Goal: Task Accomplishment & Management: Manage account settings

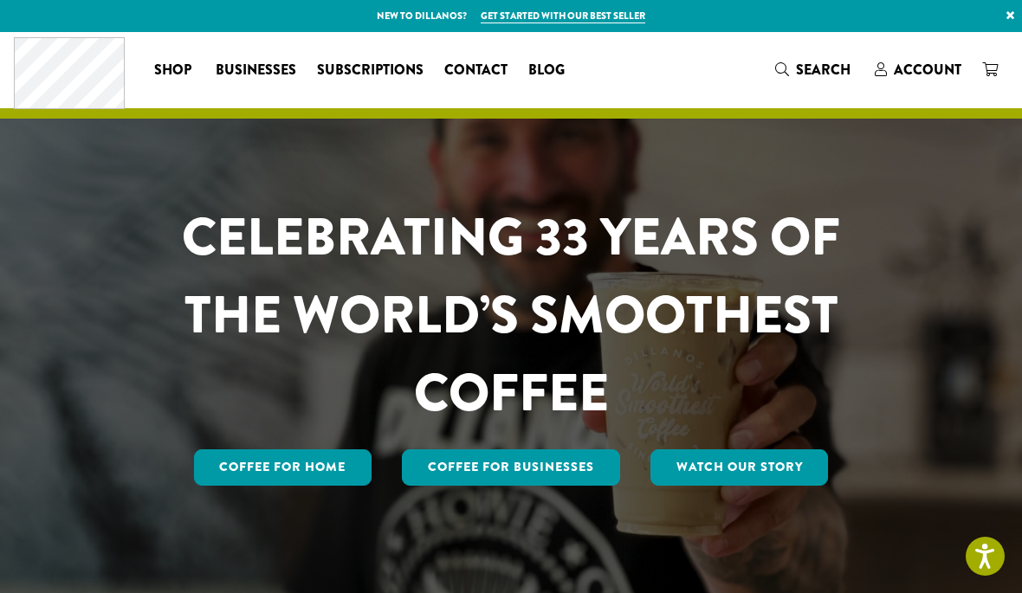
click at [920, 57] on link "Account" at bounding box center [917, 69] width 107 height 29
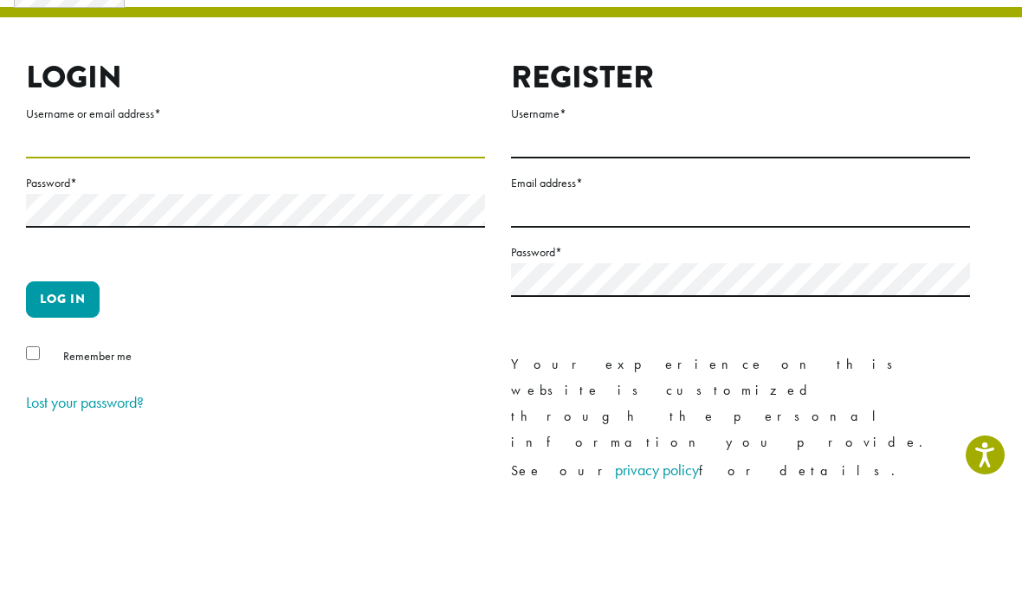
scroll to position [101, 0]
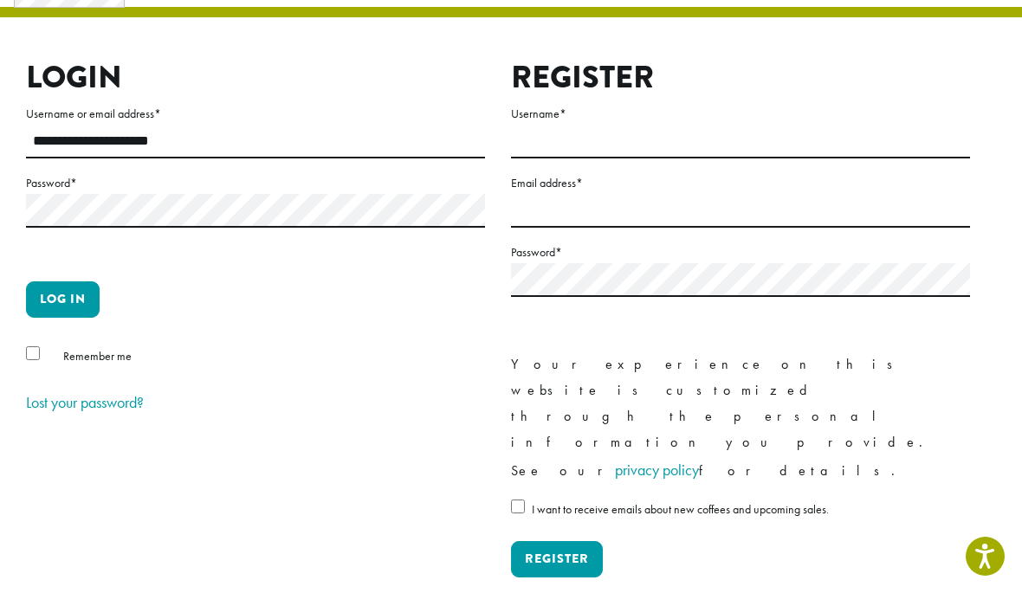
type input "**********"
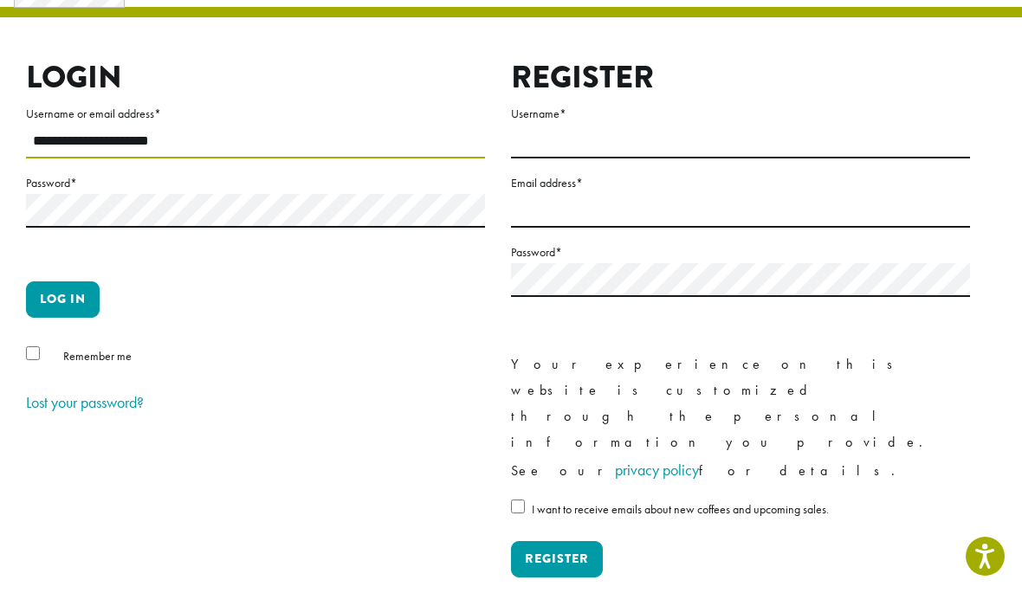
click at [62, 299] on button "Log in" at bounding box center [63, 299] width 74 height 36
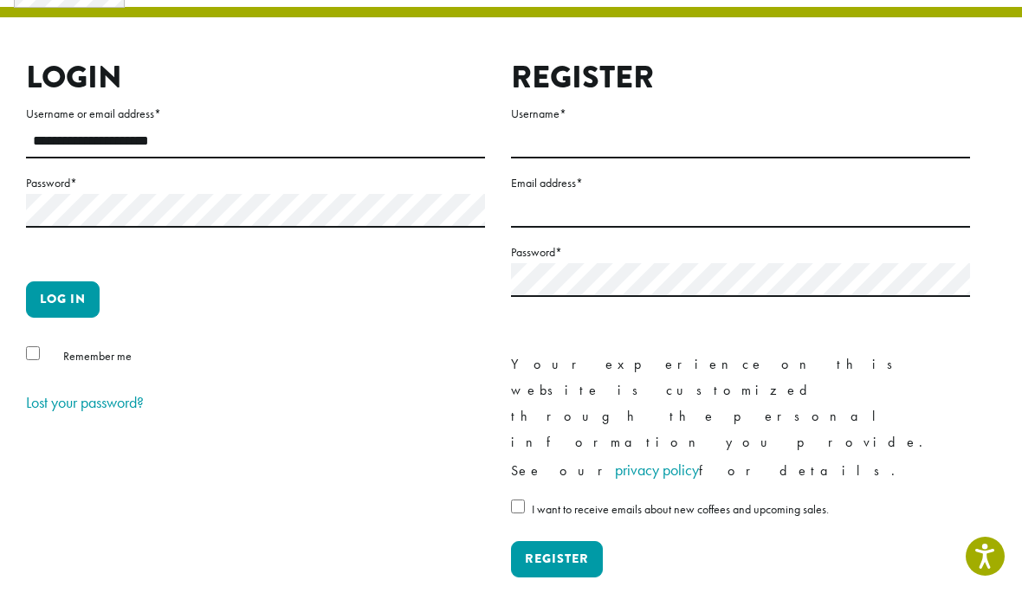
click at [69, 305] on button "Log in" at bounding box center [63, 299] width 74 height 36
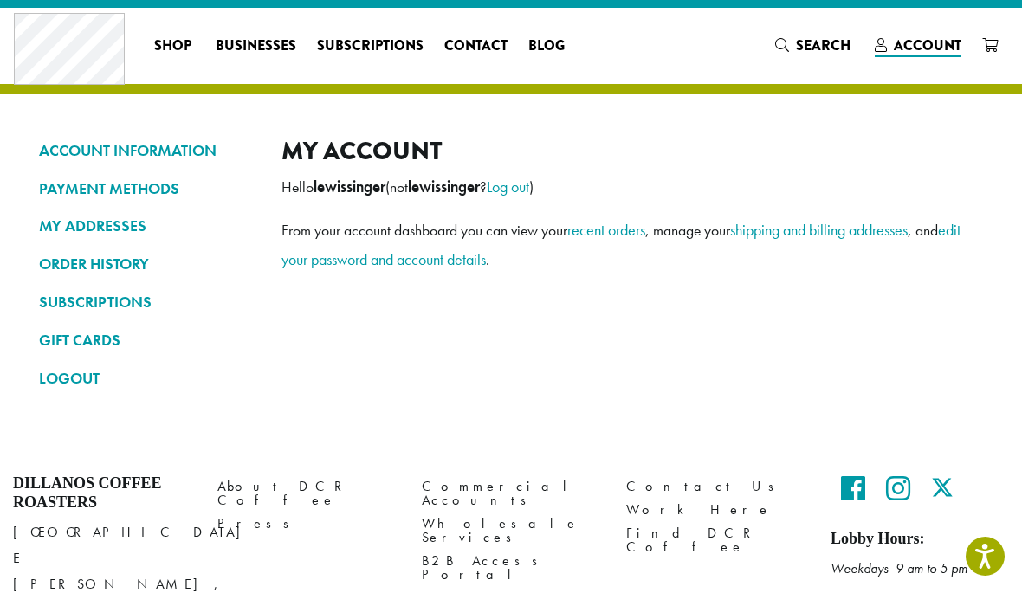
scroll to position [23, 0]
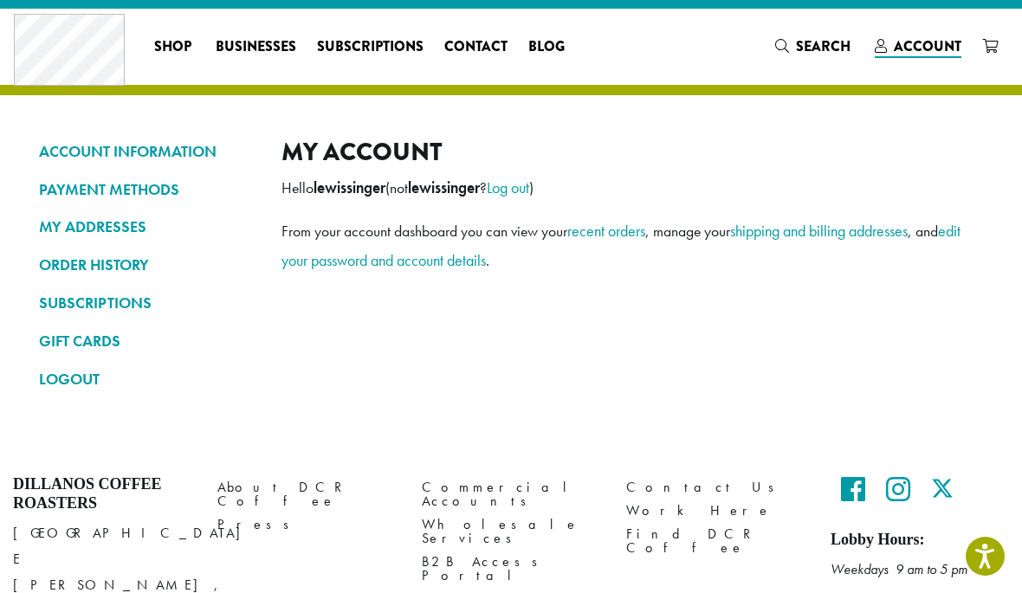
click at [609, 234] on link "recent orders" at bounding box center [606, 231] width 78 height 20
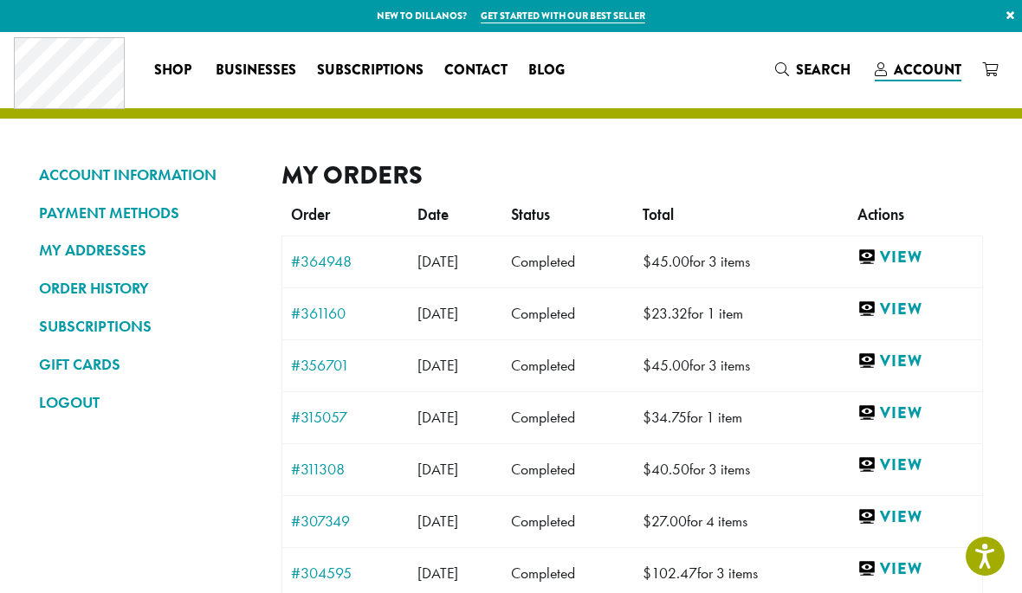
click at [920, 255] on link "View" at bounding box center [915, 258] width 116 height 22
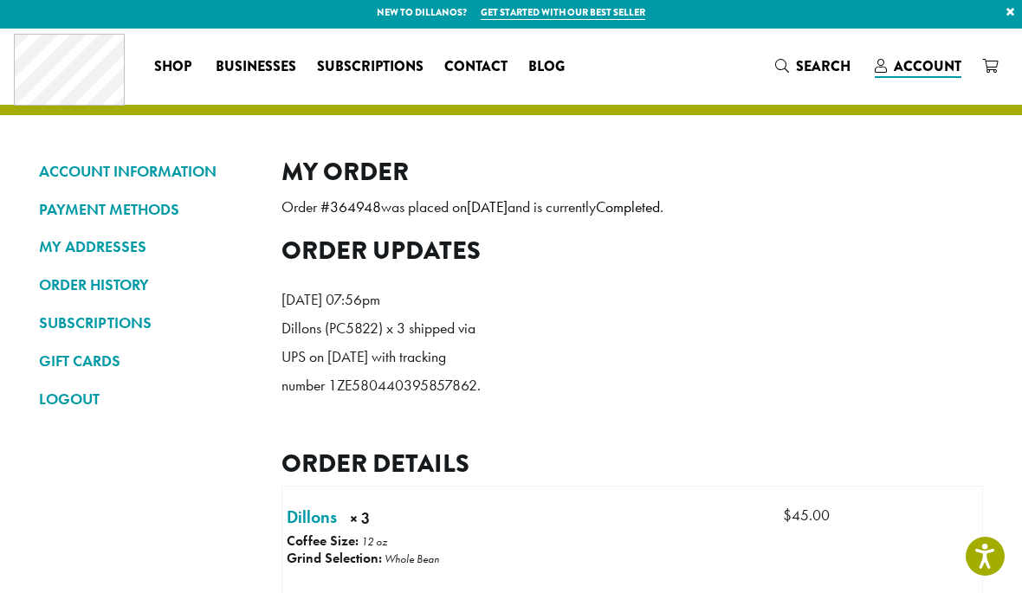
scroll to position [1, 0]
